Goal: Transaction & Acquisition: Purchase product/service

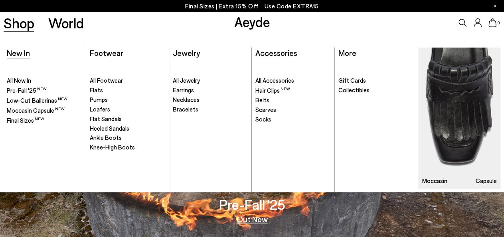
click at [19, 54] on span "New In" at bounding box center [18, 53] width 23 height 10
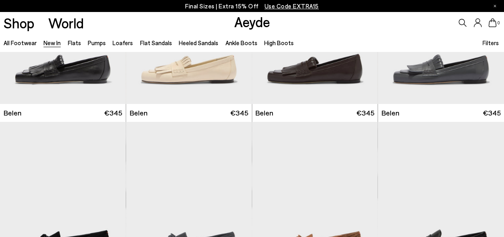
scroll to position [107, 0]
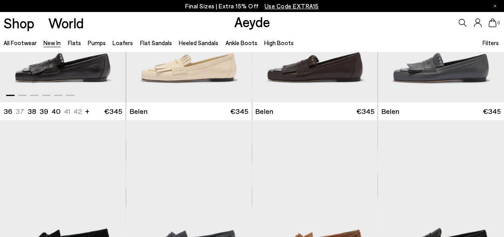
click at [89, 69] on img "1 / 6" at bounding box center [63, 23] width 126 height 158
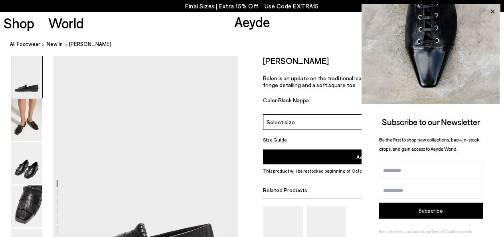
click at [487, 12] on icon at bounding box center [492, 11] width 10 height 10
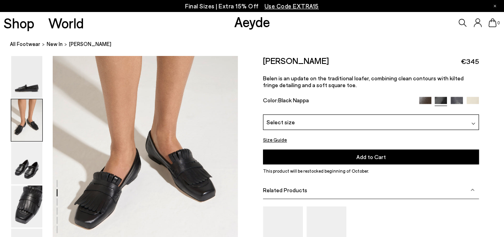
scroll to position [340, 0]
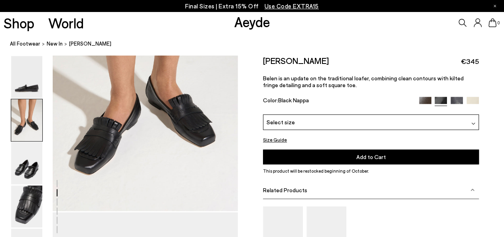
click at [459, 120] on div "Select size" at bounding box center [371, 122] width 216 height 16
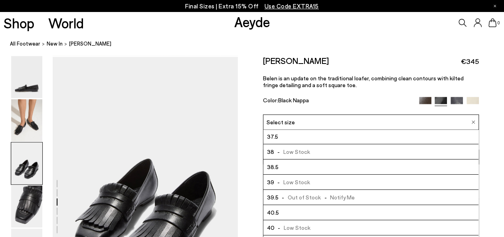
scroll to position [34, 0]
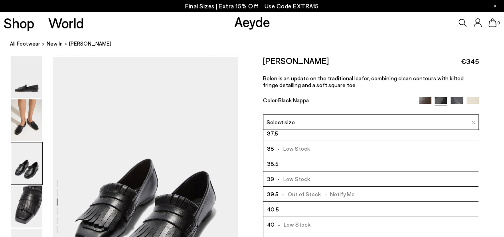
click at [278, 222] on span "-" at bounding box center [278, 224] width 9 height 7
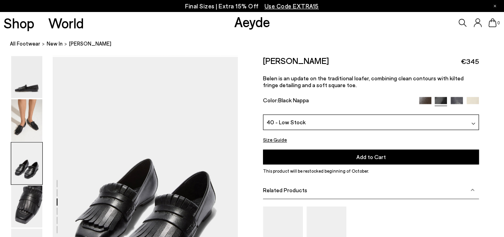
click at [363, 156] on span "Add to Cart" at bounding box center [371, 156] width 30 height 7
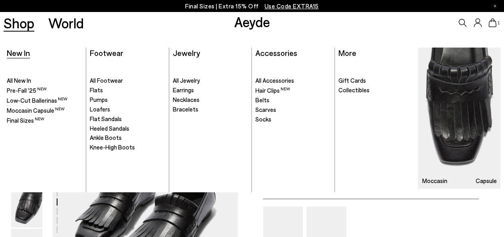
click at [17, 51] on span "New In" at bounding box center [18, 53] width 23 height 10
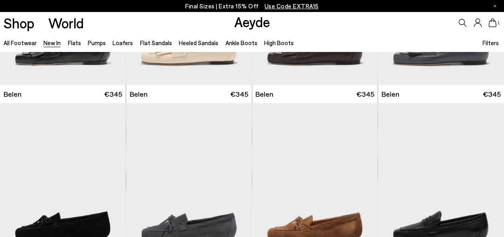
scroll to position [217, 0]
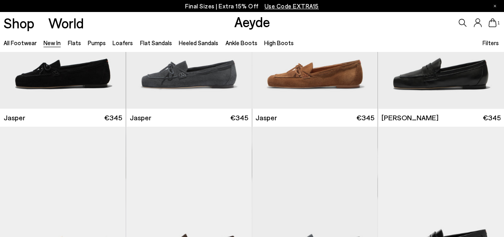
scroll to position [265, 0]
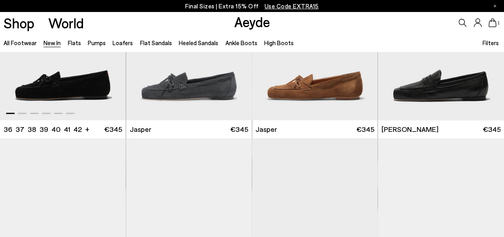
click at [101, 80] on img "1 / 6" at bounding box center [63, 41] width 126 height 158
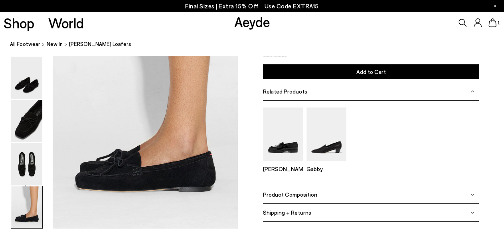
scroll to position [1321, 0]
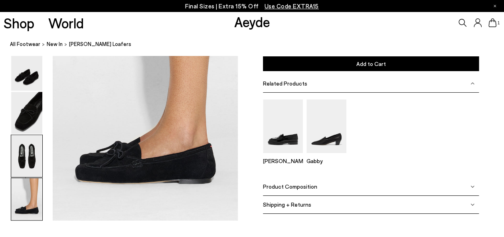
click at [41, 155] on img at bounding box center [26, 156] width 31 height 42
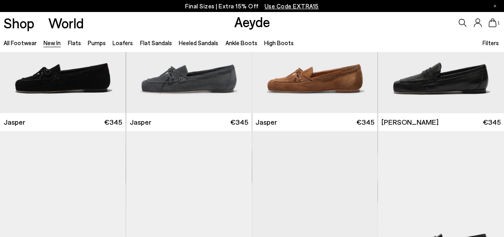
scroll to position [278, 0]
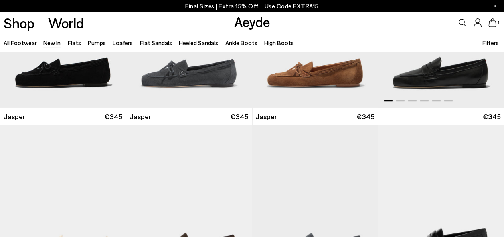
click at [437, 76] on img "1 / 6" at bounding box center [441, 28] width 126 height 158
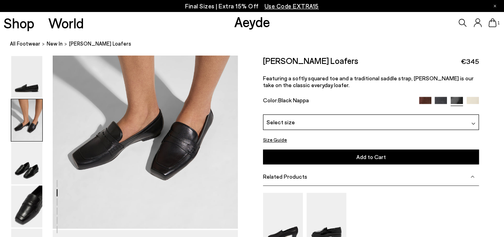
scroll to position [325, 0]
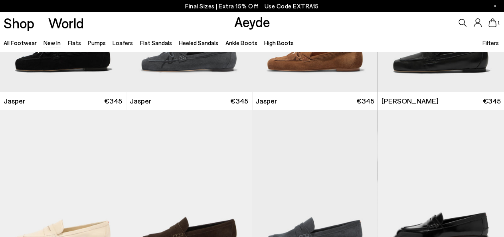
scroll to position [442, 0]
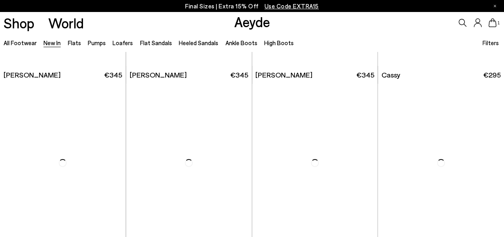
scroll to position [2819, 0]
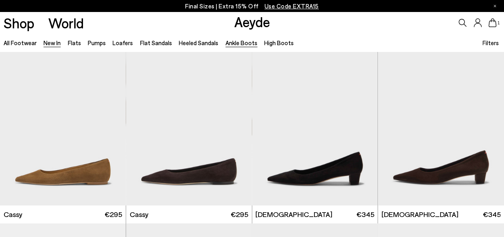
click at [241, 46] on link "Ankle Boots" at bounding box center [241, 42] width 32 height 7
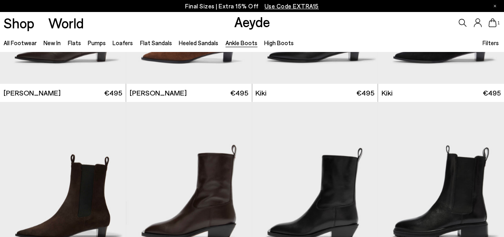
scroll to position [1095, 0]
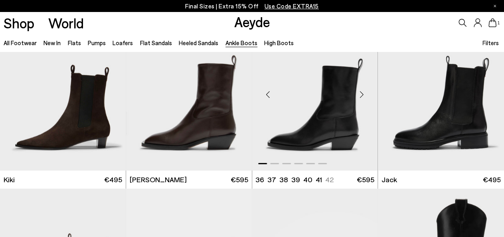
click at [363, 92] on div "Next slide" at bounding box center [361, 95] width 24 height 24
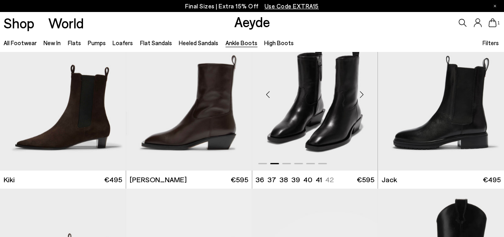
click at [363, 93] on div "Next slide" at bounding box center [361, 95] width 24 height 24
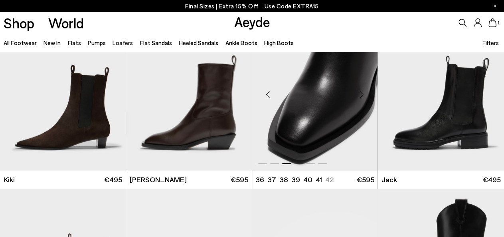
click at [363, 93] on div "Next slide" at bounding box center [361, 95] width 24 height 24
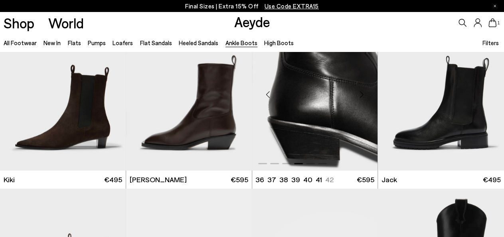
click at [363, 93] on div "Next slide" at bounding box center [361, 95] width 24 height 24
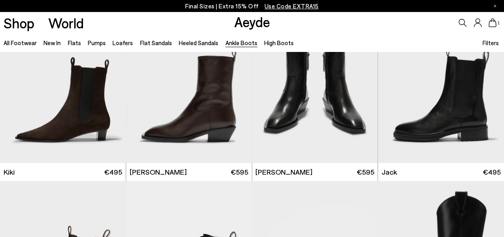
scroll to position [1100, 0]
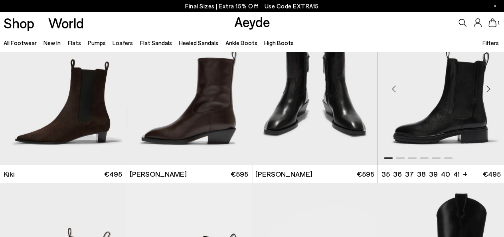
click at [491, 89] on div "Next slide" at bounding box center [488, 89] width 24 height 24
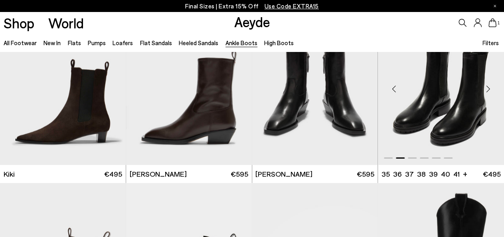
click at [491, 89] on div "Next slide" at bounding box center [488, 89] width 24 height 24
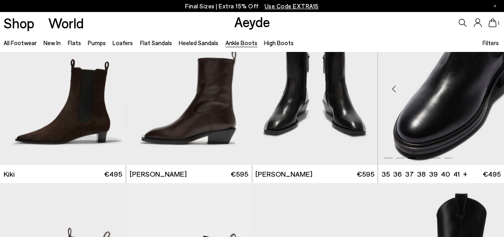
click at [491, 89] on div "Next slide" at bounding box center [488, 89] width 24 height 24
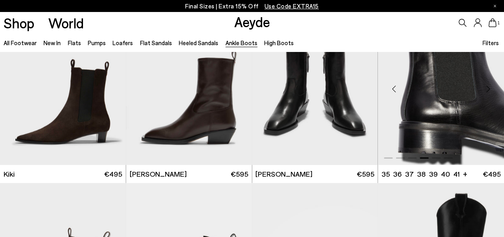
click at [491, 89] on div "Next slide" at bounding box center [488, 89] width 24 height 24
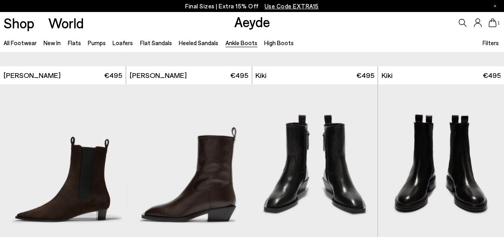
scroll to position [1036, 0]
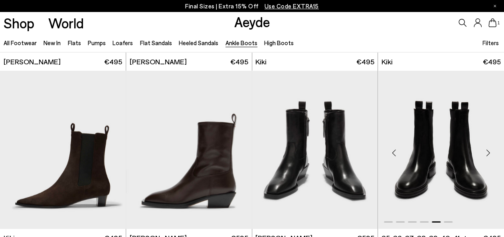
click at [488, 148] on div "Next slide" at bounding box center [488, 153] width 24 height 24
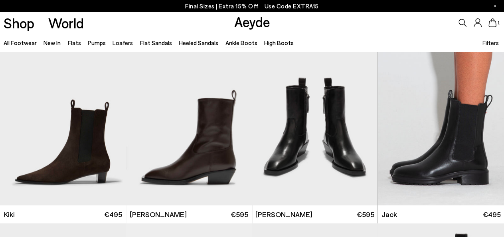
scroll to position [1076, 0]
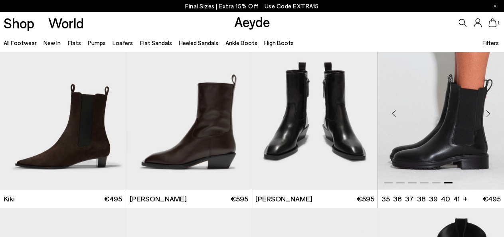
click at [443, 198] on li "40" at bounding box center [445, 198] width 9 height 10
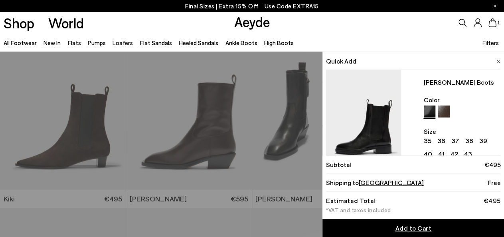
scroll to position [18, 0]
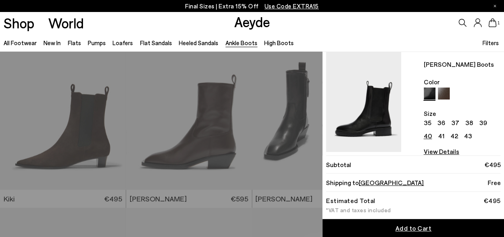
click at [404, 228] on span "Add to Cart" at bounding box center [413, 228] width 36 height 8
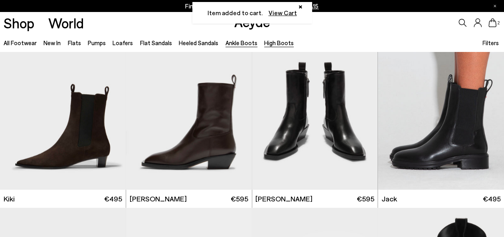
click at [266, 43] on link "High Boots" at bounding box center [279, 42] width 30 height 7
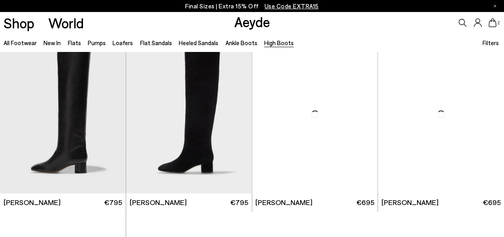
scroll to position [211, 0]
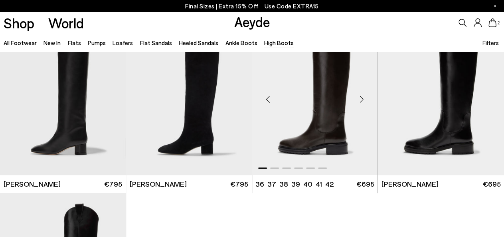
click at [316, 109] on img "1 / 6" at bounding box center [315, 96] width 126 height 158
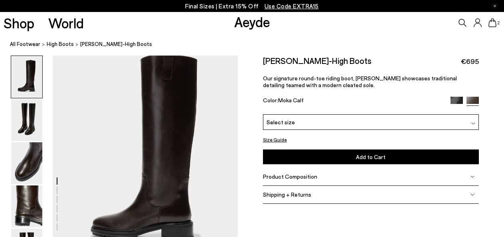
scroll to position [161, 0]
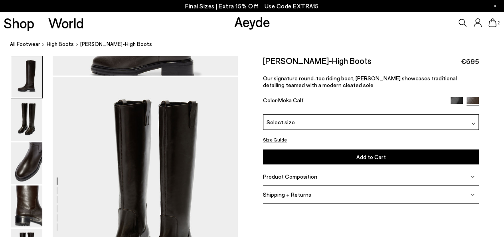
click at [454, 100] on img at bounding box center [456, 103] width 12 height 12
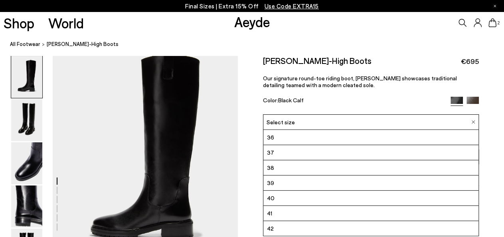
click at [293, 199] on li "40" at bounding box center [370, 197] width 215 height 15
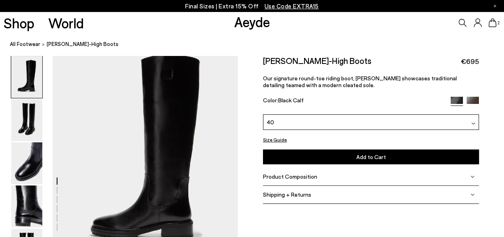
click at [345, 157] on button "Add to Cart Select a Size First" at bounding box center [371, 156] width 216 height 15
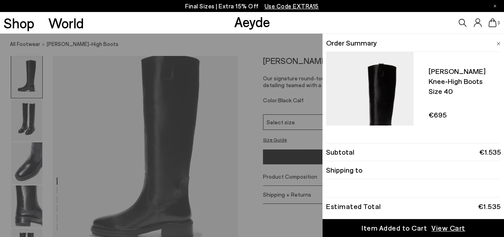
click at [440, 226] on span "View Cart" at bounding box center [448, 228] width 34 height 10
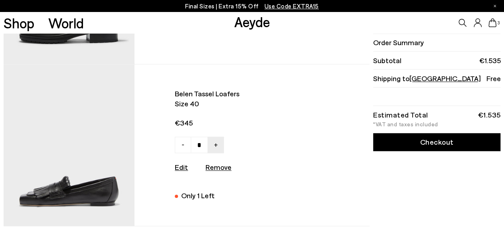
scroll to position [315, 0]
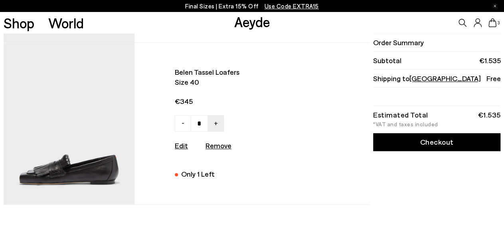
click at [64, 178] on img at bounding box center [69, 123] width 131 height 161
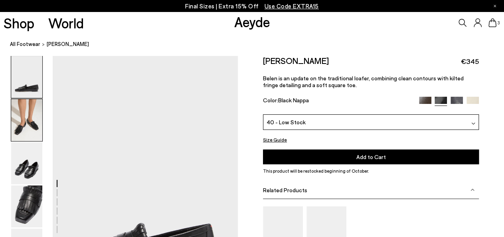
click at [39, 116] on img at bounding box center [26, 120] width 31 height 42
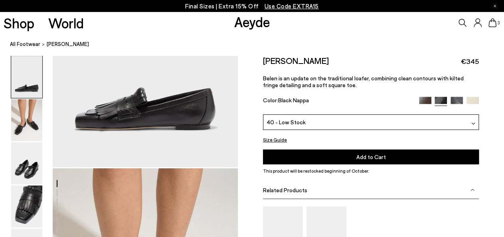
scroll to position [107, 0]
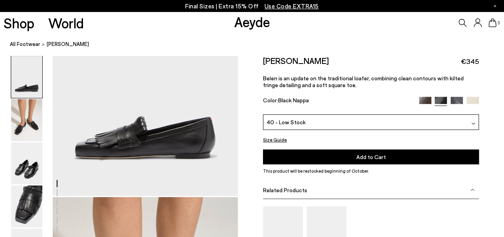
click at [493, 24] on icon at bounding box center [492, 22] width 8 height 9
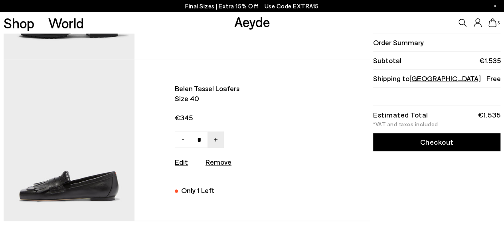
scroll to position [312, 0]
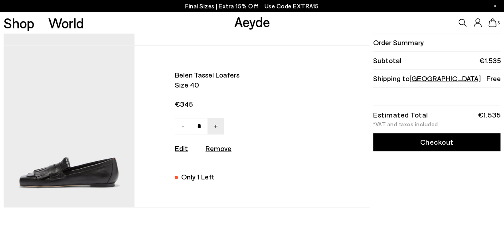
click at [220, 152] on u "Remove" at bounding box center [218, 148] width 26 height 9
type input "*"
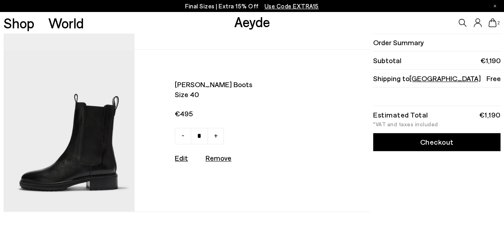
scroll to position [0, 0]
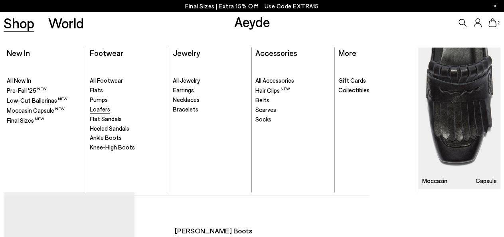
click at [108, 109] on span "Loafers" at bounding box center [100, 108] width 20 height 7
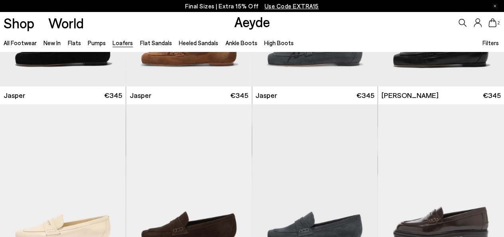
scroll to position [264, 0]
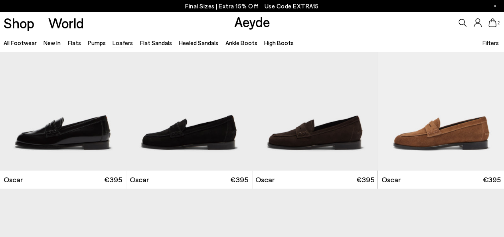
scroll to position [1103, 0]
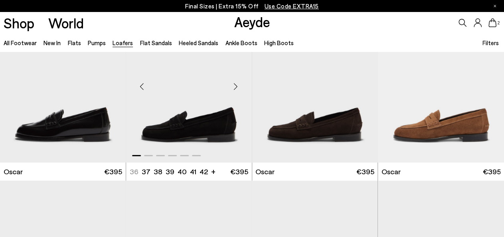
click at [235, 86] on div "Next slide" at bounding box center [236, 87] width 24 height 24
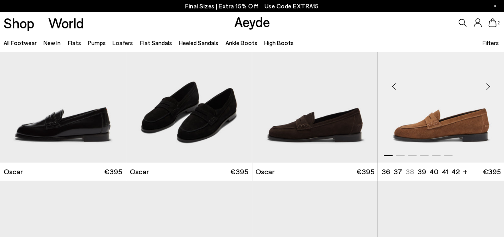
click at [488, 83] on div "Next slide" at bounding box center [488, 87] width 24 height 24
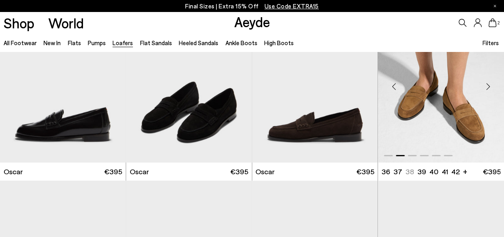
click at [488, 83] on div "Next slide" at bounding box center [488, 87] width 24 height 24
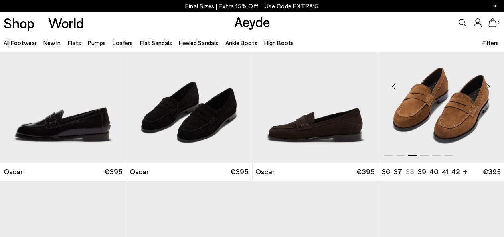
click at [488, 83] on div "Next slide" at bounding box center [488, 87] width 24 height 24
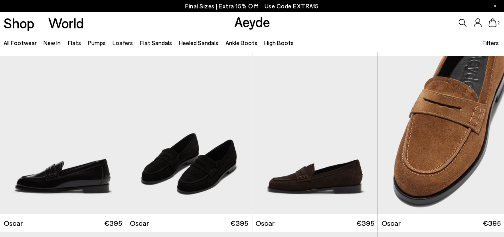
scroll to position [1072, 0]
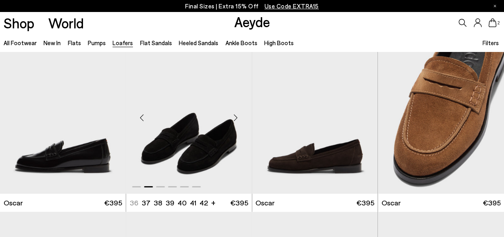
click at [187, 136] on img "2 / 6" at bounding box center [189, 115] width 126 height 158
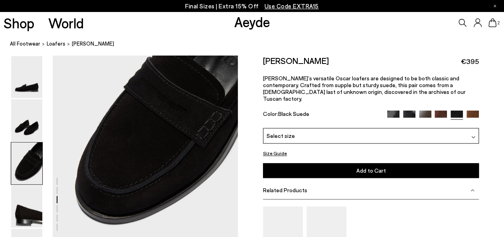
scroll to position [493, 0]
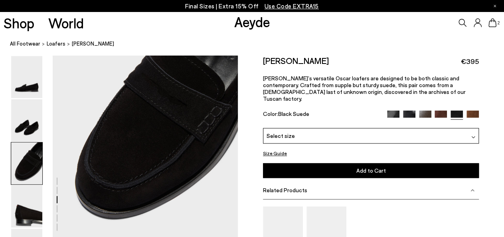
click at [343, 128] on div "Select size" at bounding box center [371, 136] width 216 height 16
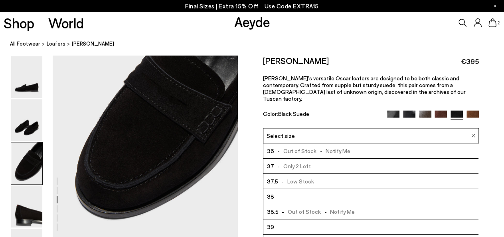
drag, startPoint x: 478, startPoint y: 159, endPoint x: 478, endPoint y: 187, distance: 27.9
click at [478, 187] on div "Size Guide Shoes Belt Our shoes come in European sizing. The easiest way to mea…" at bounding box center [371, 190] width 266 height 271
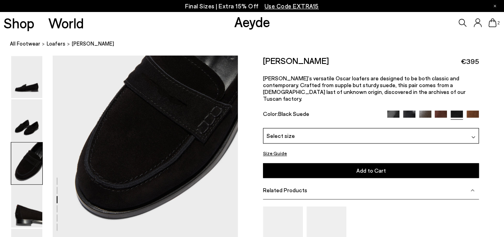
click at [470, 131] on div "Select size" at bounding box center [371, 136] width 216 height 16
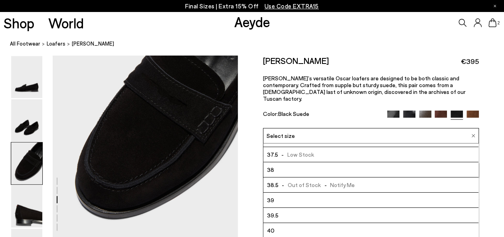
scroll to position [44, 0]
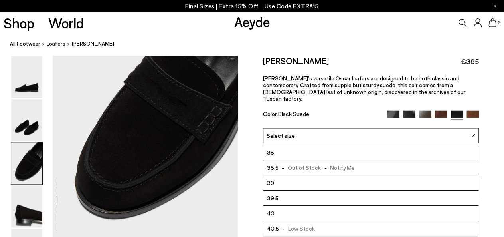
click at [283, 205] on li "40" at bounding box center [370, 212] width 215 height 15
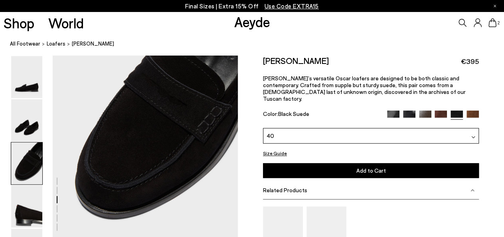
click at [327, 163] on button "Add to Cart Select a Size First" at bounding box center [371, 170] width 216 height 15
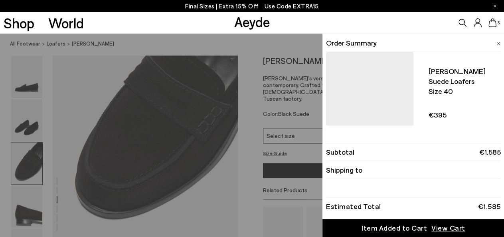
drag, startPoint x: 223, startPoint y: 173, endPoint x: 237, endPoint y: 167, distance: 14.8
click at [223, 173] on div "Quick Add Color Size View Details Order Summary [PERSON_NAME] suede loafers Siz…" at bounding box center [252, 135] width 504 height 203
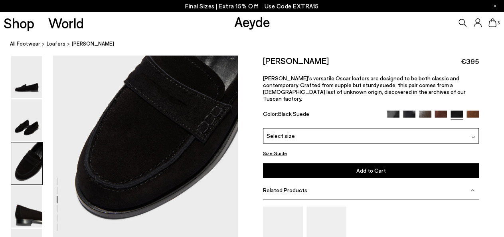
click at [435, 110] on img at bounding box center [440, 116] width 12 height 12
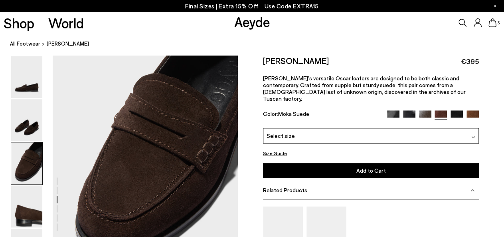
scroll to position [484, 0]
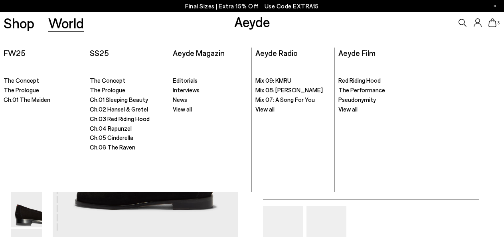
scroll to position [493, 0]
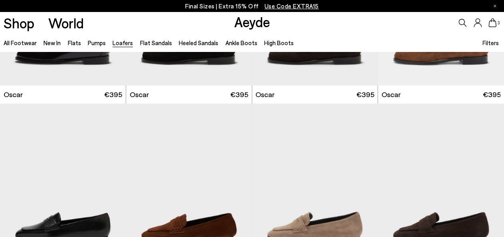
scroll to position [1249, 0]
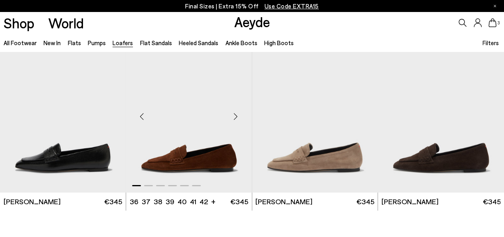
drag, startPoint x: 231, startPoint y: 115, endPoint x: 236, endPoint y: 119, distance: 6.6
click at [231, 115] on div "Next slide" at bounding box center [236, 117] width 24 height 24
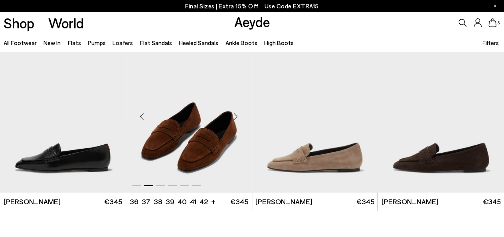
click at [236, 119] on div "Next slide" at bounding box center [236, 117] width 24 height 24
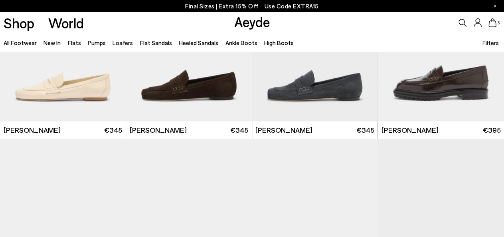
scroll to position [408, 0]
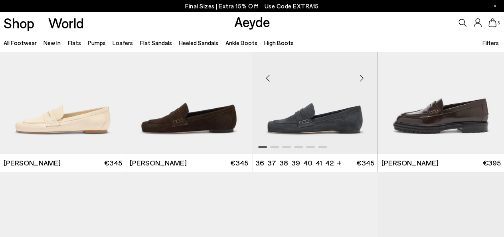
click at [363, 80] on div "Next slide" at bounding box center [361, 78] width 24 height 24
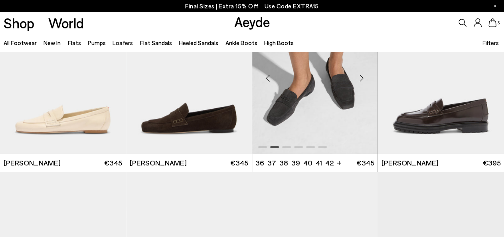
click at [363, 80] on div "Next slide" at bounding box center [361, 78] width 24 height 24
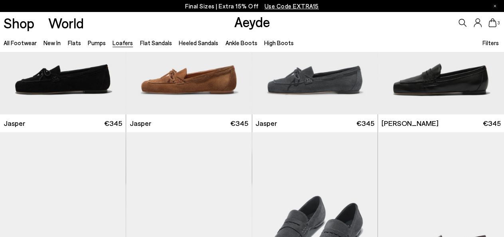
scroll to position [239, 0]
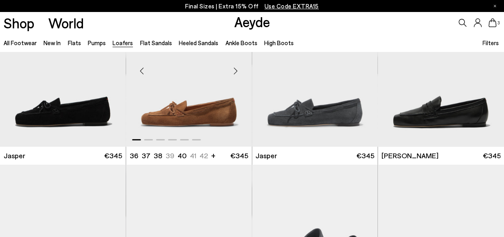
click at [237, 68] on div "Next slide" at bounding box center [236, 71] width 24 height 24
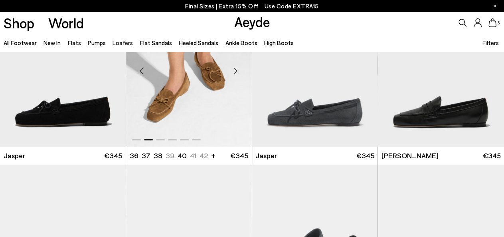
click at [237, 68] on div "Next slide" at bounding box center [236, 71] width 24 height 24
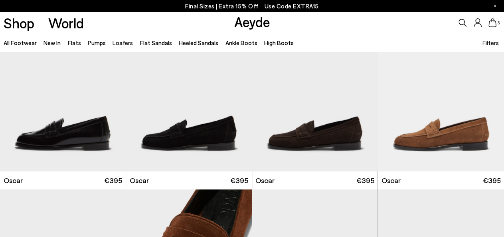
scroll to position [1100, 0]
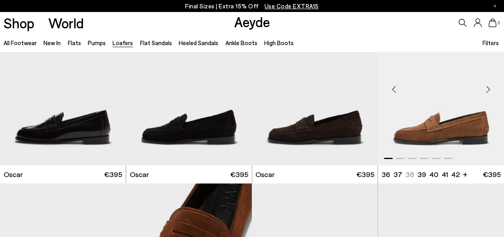
click at [489, 89] on div "Next slide" at bounding box center [488, 89] width 24 height 24
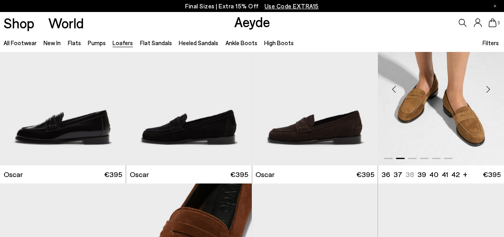
click at [489, 89] on div "Next slide" at bounding box center [488, 89] width 24 height 24
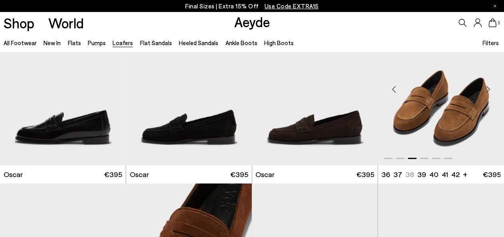
click at [489, 89] on div "Next slide" at bounding box center [488, 89] width 24 height 24
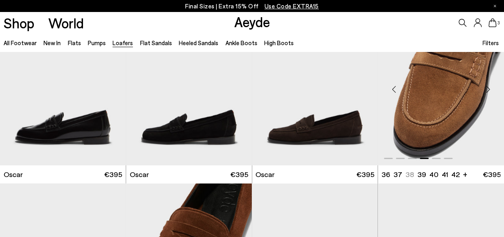
click at [489, 89] on div "Next slide" at bounding box center [488, 89] width 24 height 24
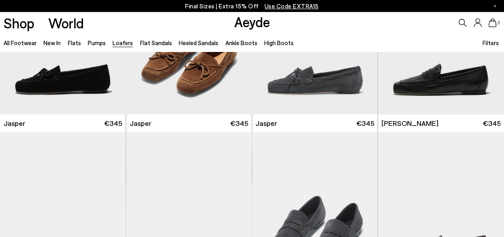
scroll to position [0, 0]
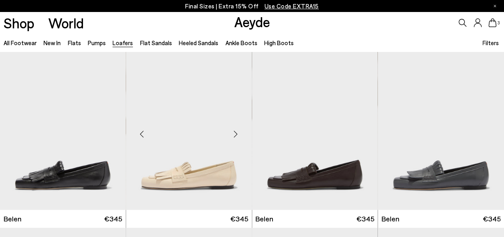
drag, startPoint x: 492, startPoint y: 25, endPoint x: 245, endPoint y: 115, distance: 263.0
click at [493, 24] on icon at bounding box center [492, 22] width 8 height 9
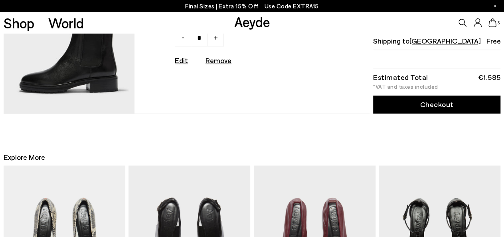
scroll to position [434, 0]
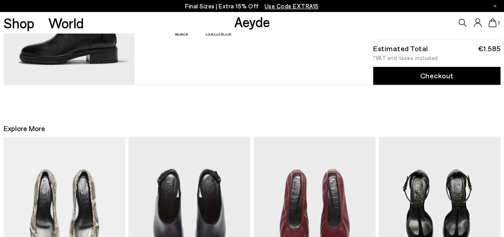
click at [422, 81] on link "Checkout" at bounding box center [437, 76] width 128 height 18
